Goal: Navigation & Orientation: Understand site structure

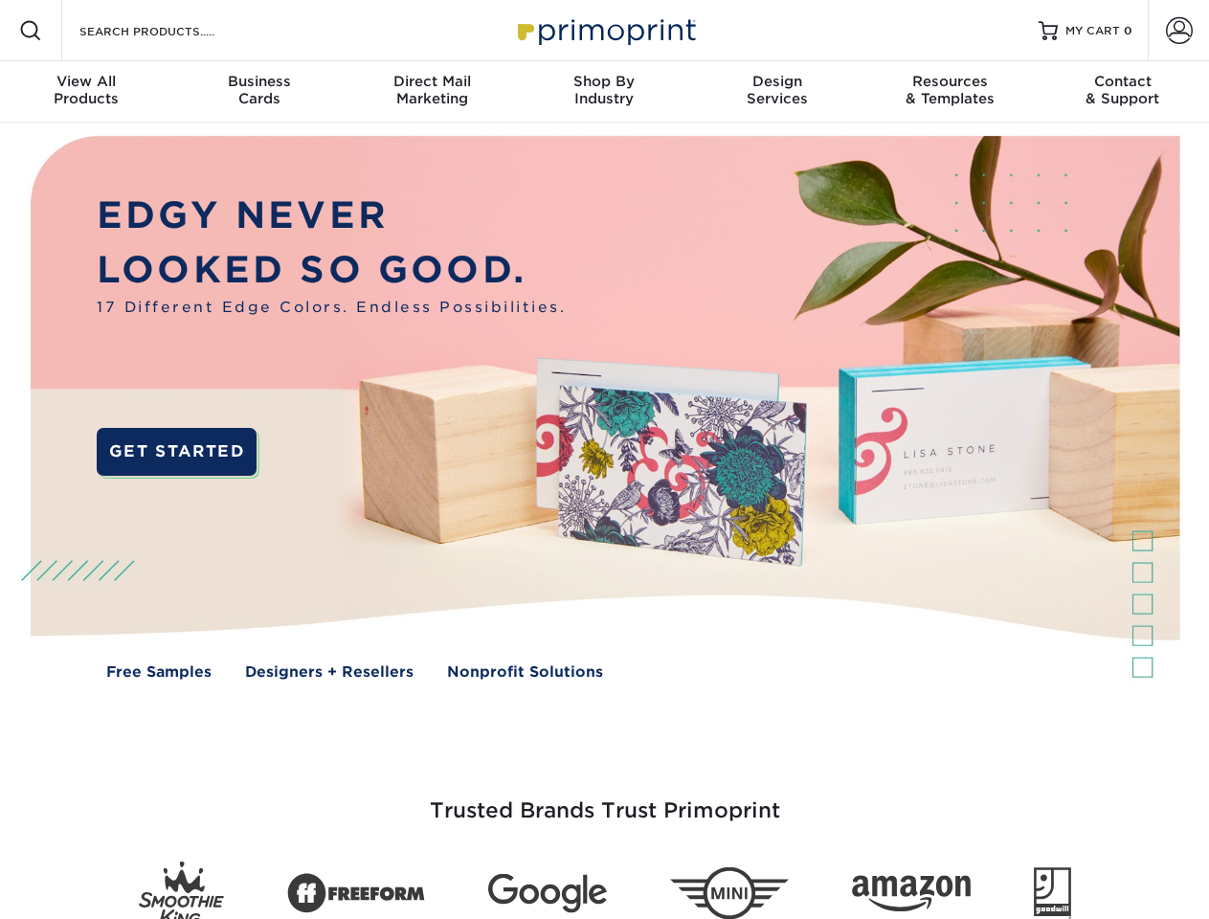
click at [604, 460] on img at bounding box center [604, 422] width 1197 height 598
click at [31, 31] on span at bounding box center [30, 30] width 23 height 23
click at [1179, 31] on span at bounding box center [1179, 30] width 27 height 27
click at [86, 92] on div "View All Products" at bounding box center [86, 90] width 172 height 34
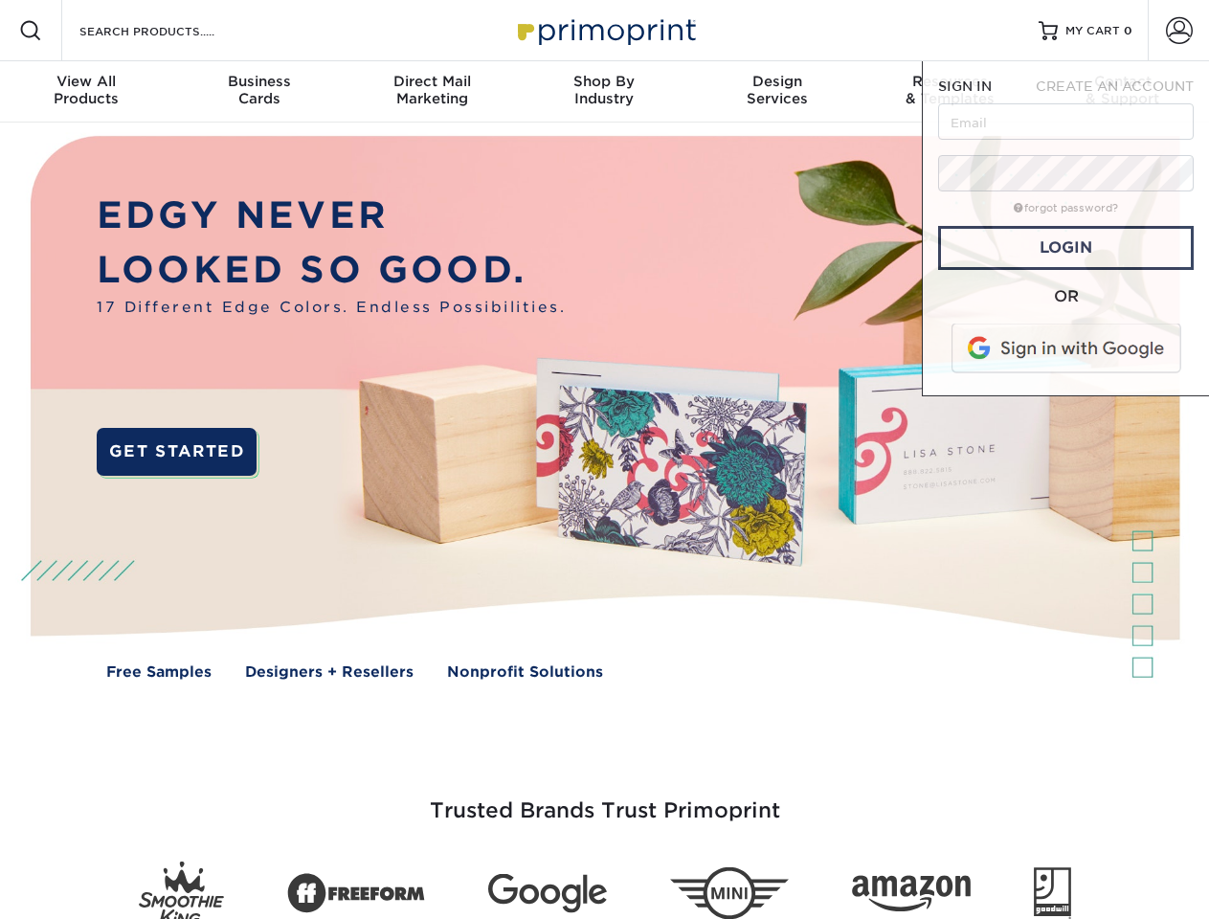
click at [259, 92] on div "Business Cards" at bounding box center [258, 90] width 172 height 34
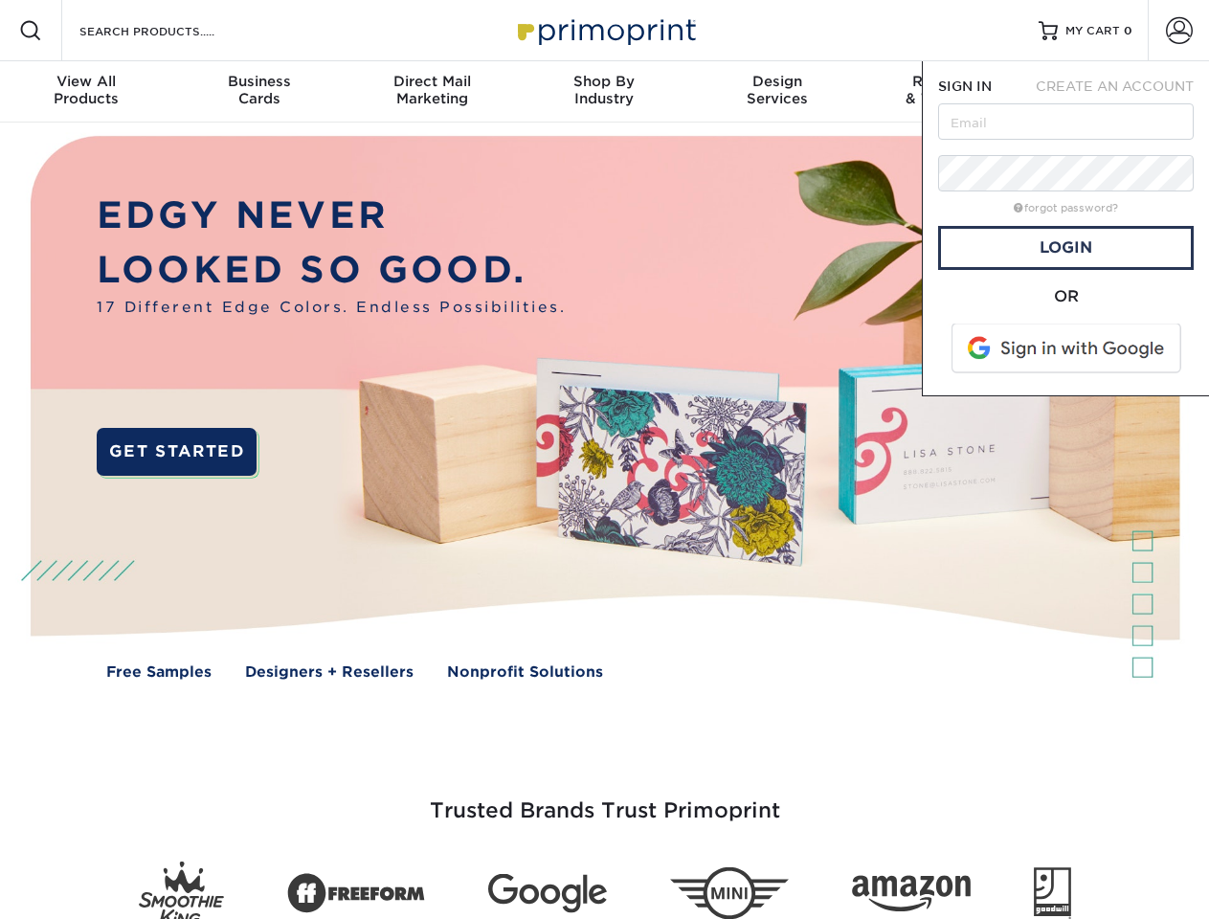
click at [432, 92] on div "Direct Mail Marketing" at bounding box center [432, 90] width 172 height 34
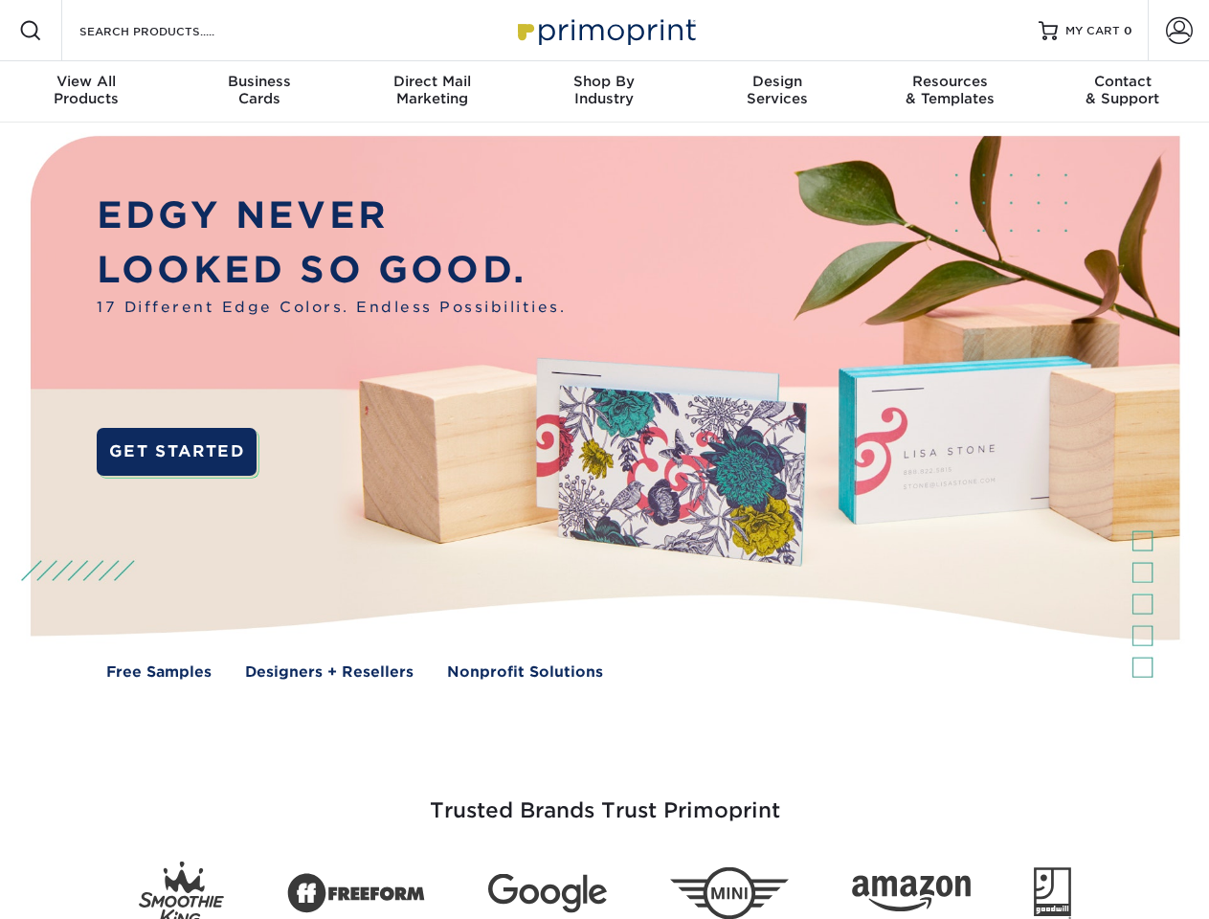
click at [604, 92] on div "Shop By Industry" at bounding box center [604, 90] width 172 height 34
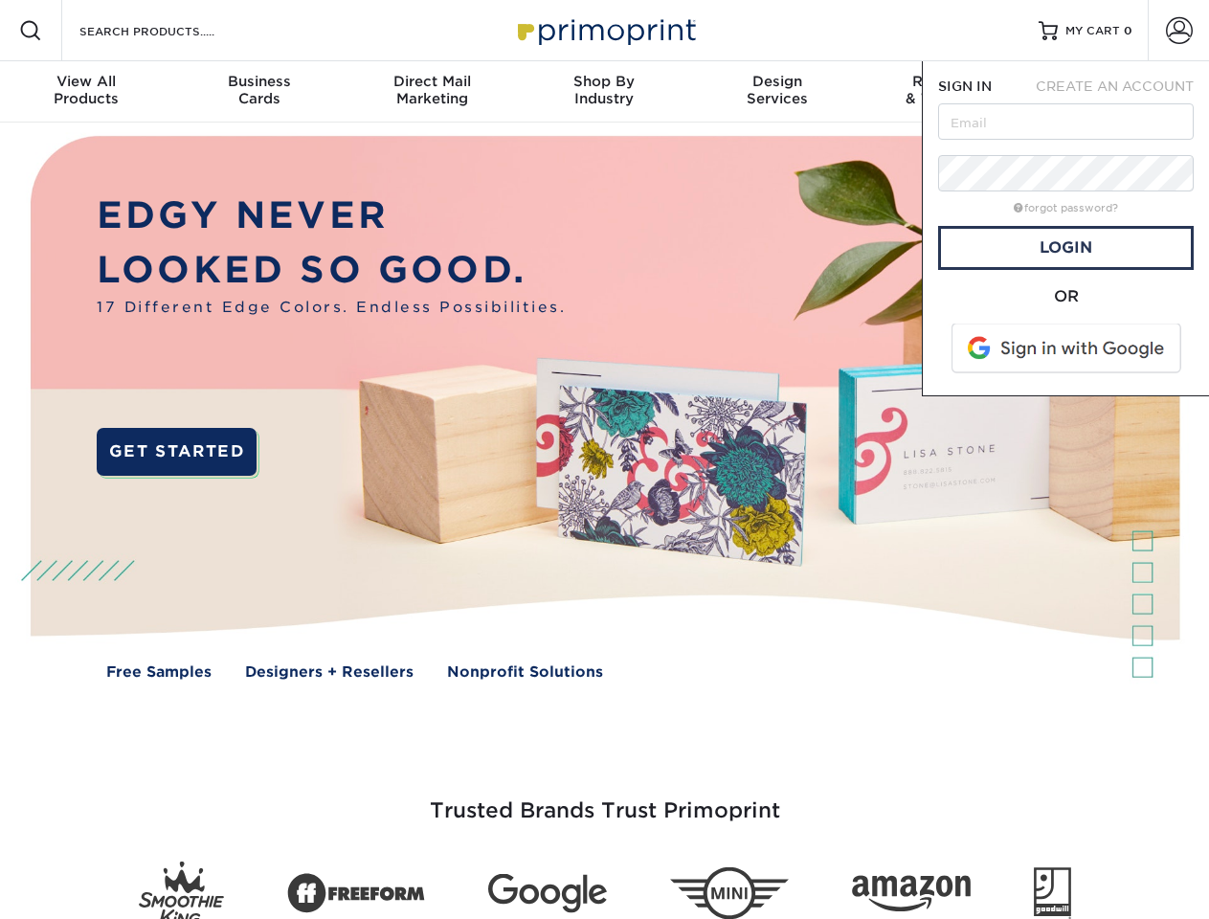
click at [777, 92] on div "Design Services" at bounding box center [777, 90] width 172 height 34
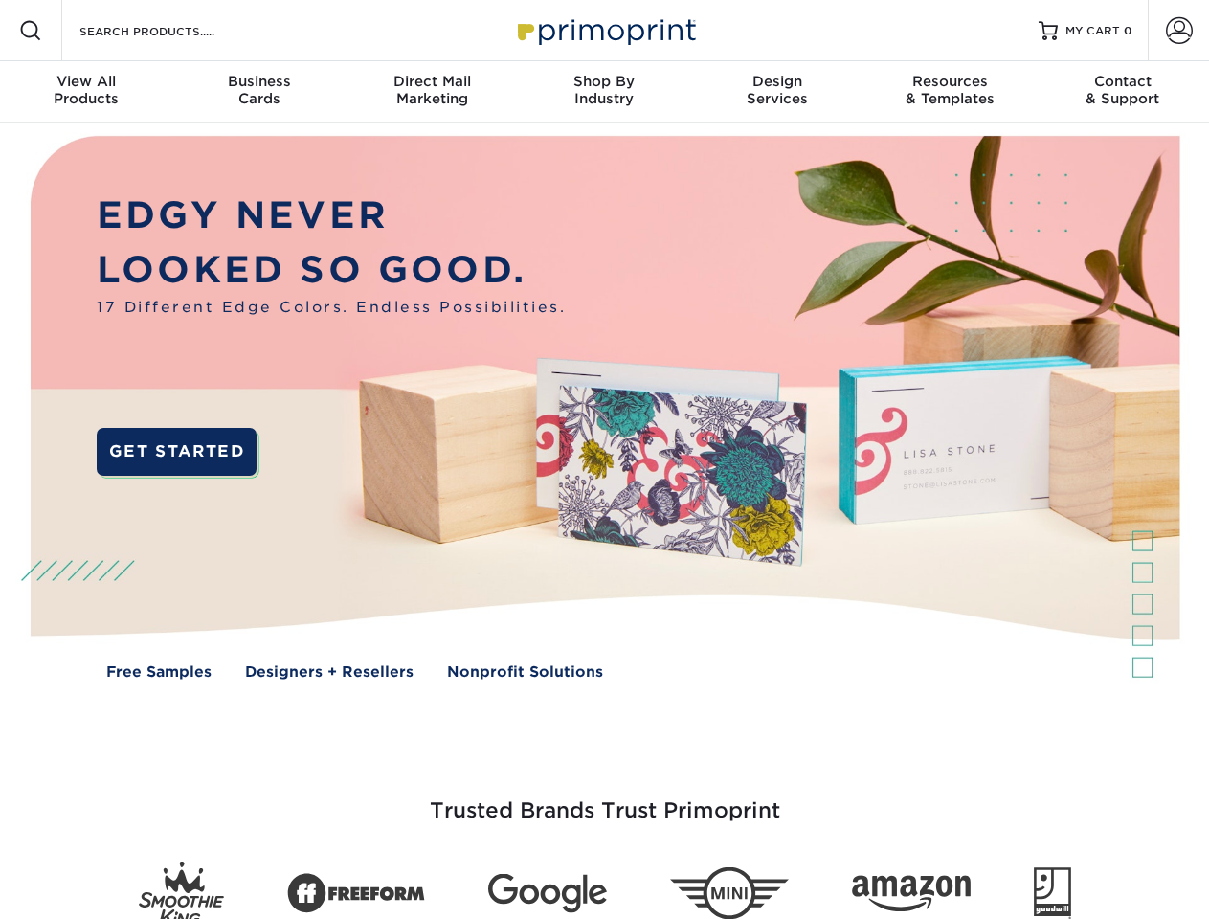
click at [950, 92] on span "SIGN IN" at bounding box center [965, 86] width 54 height 15
click at [1123, 92] on div "Contact & Support" at bounding box center [1123, 90] width 172 height 34
